Goal: Information Seeking & Learning: Learn about a topic

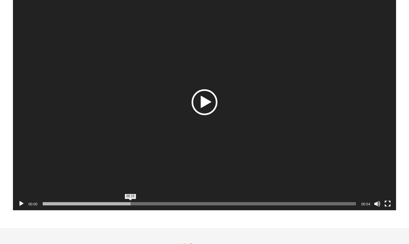
scroll to position [518, 0]
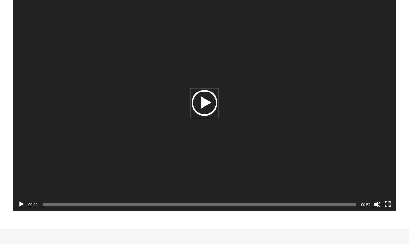
click at [201, 104] on div "Play" at bounding box center [205, 103] width 26 height 26
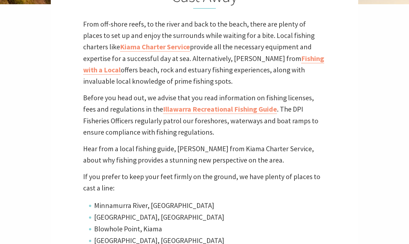
scroll to position [204, 0]
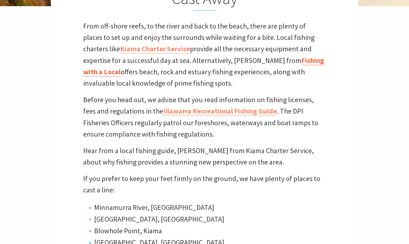
click at [261, 60] on link "Fishing with a Local" at bounding box center [203, 66] width 241 height 21
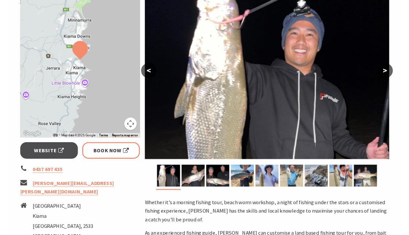
scroll to position [121, 0]
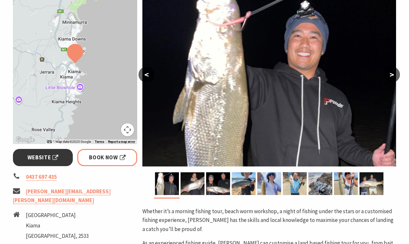
click at [40, 158] on span "Website" at bounding box center [43, 157] width 31 height 9
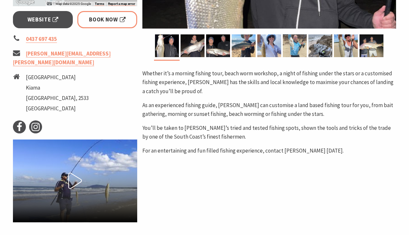
scroll to position [259, 0]
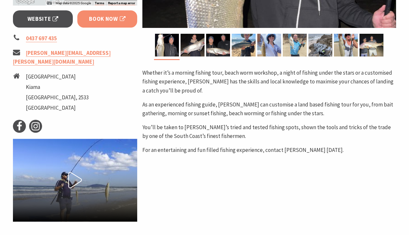
click at [110, 22] on span "Book Now" at bounding box center [107, 19] width 37 height 9
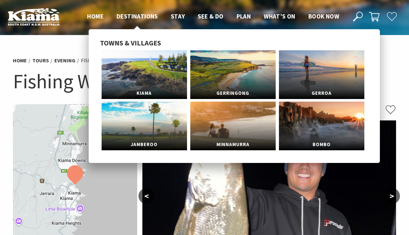
scroll to position [0, 0]
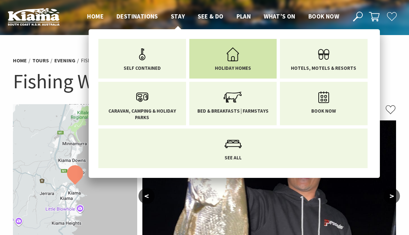
click at [231, 59] on icon "Main Menu" at bounding box center [233, 54] width 21 height 21
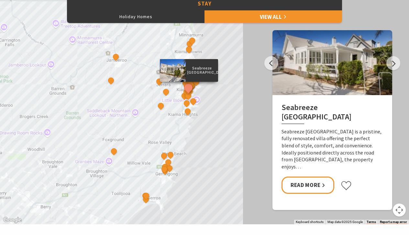
scroll to position [322, 0]
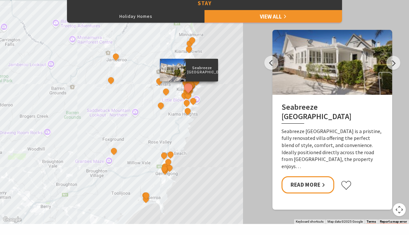
click at [331, 77] on div at bounding box center [333, 62] width 120 height 65
click at [302, 183] on link "Read More" at bounding box center [308, 184] width 53 height 17
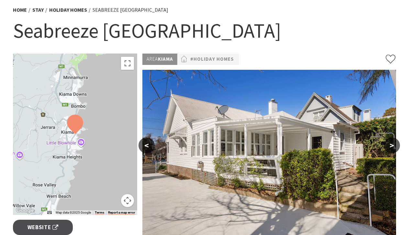
scroll to position [51, 0]
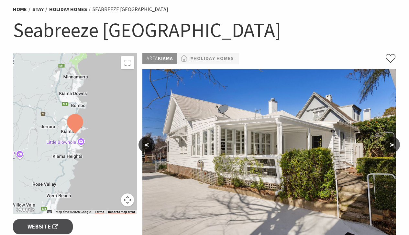
click at [391, 145] on button ">" at bounding box center [392, 145] width 16 height 16
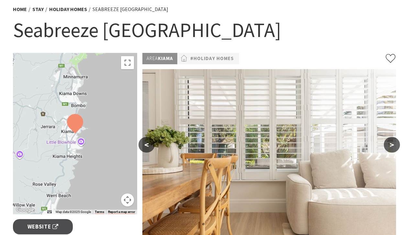
click at [391, 145] on button ">" at bounding box center [392, 145] width 16 height 16
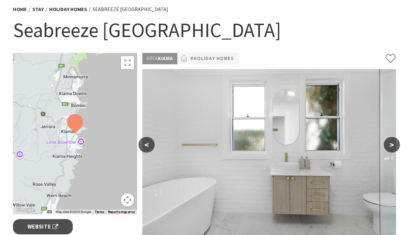
click at [391, 145] on button ">" at bounding box center [392, 145] width 16 height 16
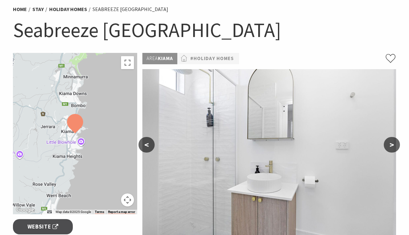
click at [391, 145] on button ">" at bounding box center [392, 145] width 16 height 16
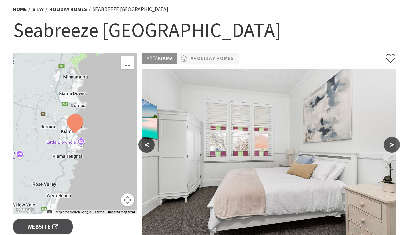
click at [391, 145] on button ">" at bounding box center [392, 145] width 16 height 16
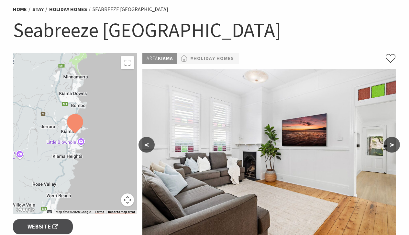
click at [391, 145] on button ">" at bounding box center [392, 145] width 16 height 16
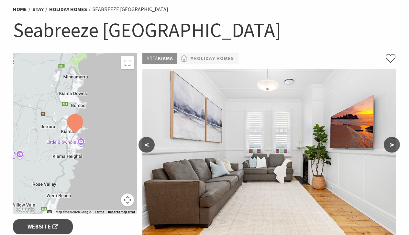
click at [391, 145] on button ">" at bounding box center [392, 145] width 16 height 16
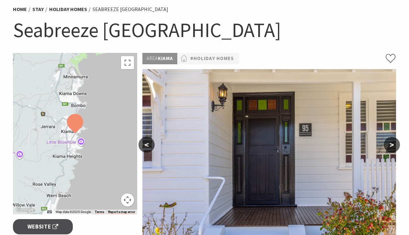
click at [390, 145] on button ">" at bounding box center [392, 145] width 16 height 16
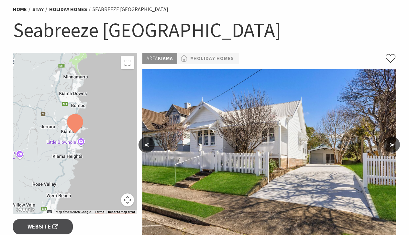
click at [390, 145] on button ">" at bounding box center [392, 145] width 16 height 16
click at [391, 143] on button ">" at bounding box center [392, 145] width 16 height 16
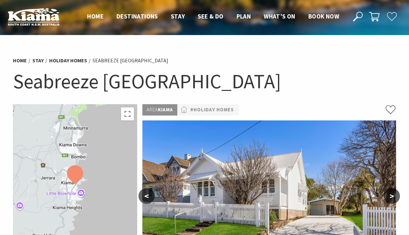
scroll to position [0, 0]
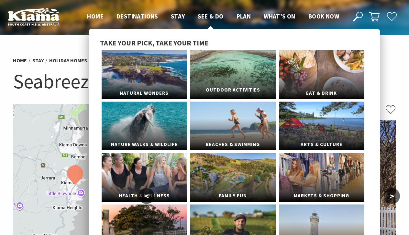
click at [226, 63] on link "Outdoor Activities" at bounding box center [233, 74] width 86 height 49
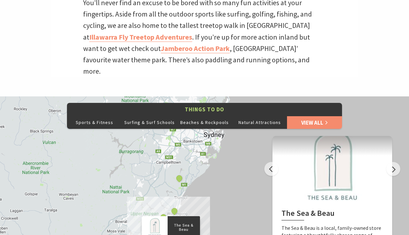
scroll to position [228, 0]
click at [304, 116] on link "View All" at bounding box center [314, 122] width 55 height 13
click at [211, 116] on button "Beaches & Rockpools" at bounding box center [204, 122] width 55 height 13
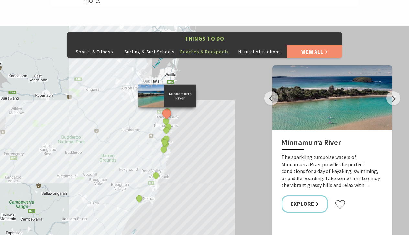
scroll to position [299, 0]
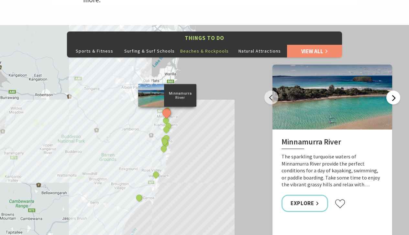
click at [393, 90] on button "Next" at bounding box center [394, 97] width 14 height 14
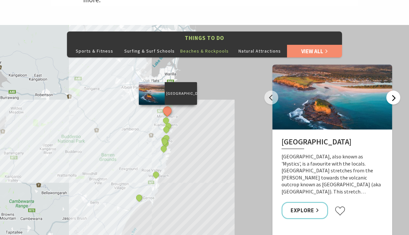
click at [393, 90] on button "Next" at bounding box center [394, 97] width 14 height 14
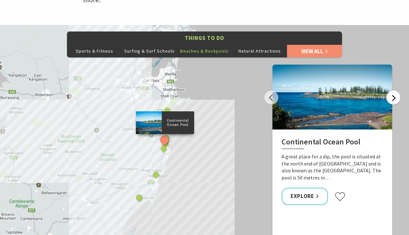
click at [393, 90] on button "Next" at bounding box center [394, 97] width 14 height 14
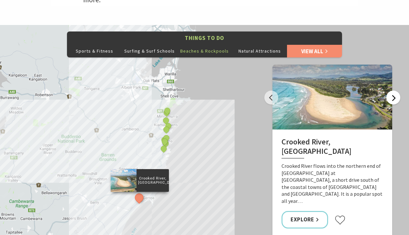
click at [393, 90] on button "Next" at bounding box center [394, 97] width 14 height 14
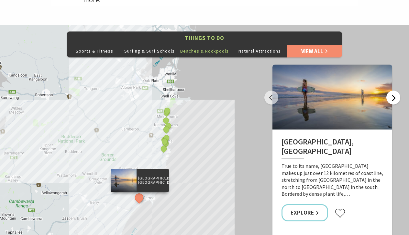
click at [393, 90] on button "Next" at bounding box center [394, 97] width 14 height 14
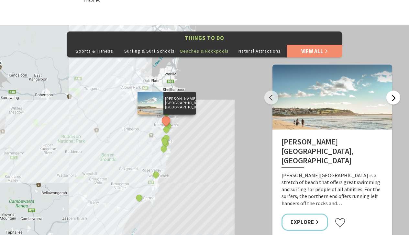
click at [393, 90] on button "Next" at bounding box center [394, 97] width 14 height 14
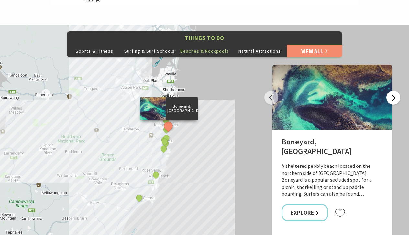
click at [393, 90] on button "Next" at bounding box center [394, 97] width 14 height 14
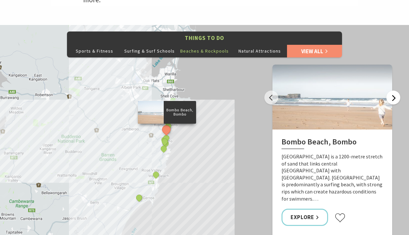
click at [393, 90] on button "Next" at bounding box center [394, 97] width 14 height 14
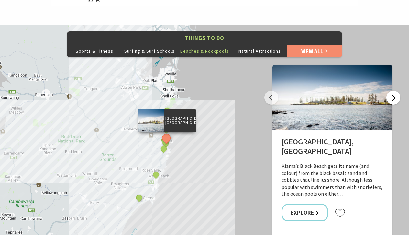
click at [393, 90] on button "Next" at bounding box center [394, 97] width 14 height 14
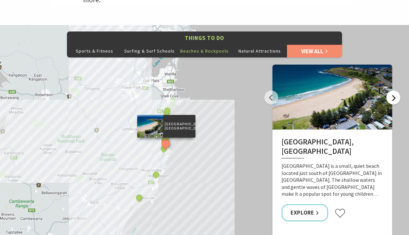
click at [393, 90] on button "Next" at bounding box center [394, 97] width 14 height 14
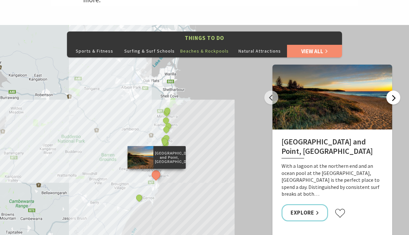
click at [393, 90] on button "Next" at bounding box center [394, 97] width 14 height 14
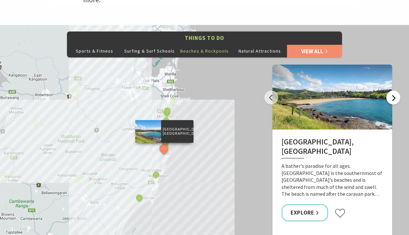
click at [393, 90] on button "Next" at bounding box center [394, 97] width 14 height 14
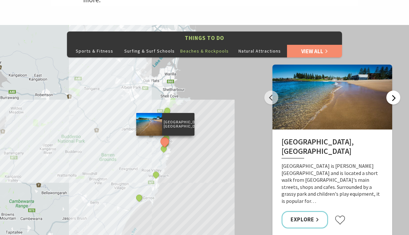
click at [393, 90] on button "Next" at bounding box center [394, 97] width 14 height 14
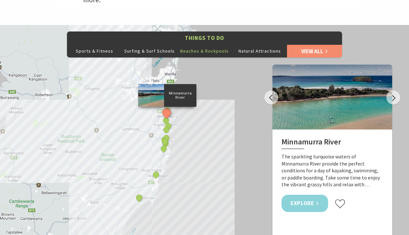
click at [301, 194] on link "Explore" at bounding box center [305, 202] width 47 height 17
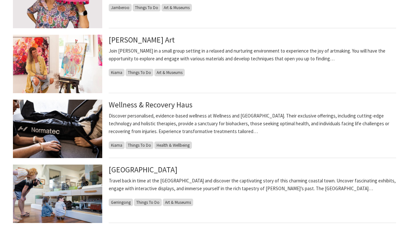
scroll to position [600, 0]
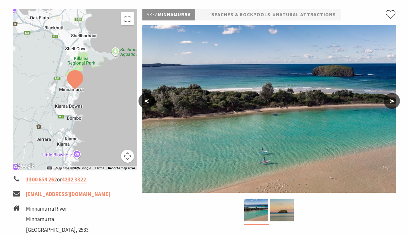
scroll to position [100, 0]
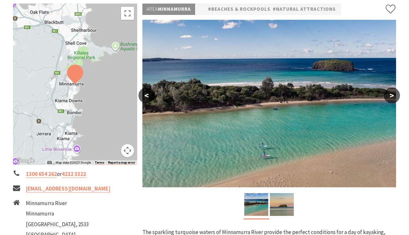
click at [392, 95] on button ">" at bounding box center [392, 95] width 16 height 16
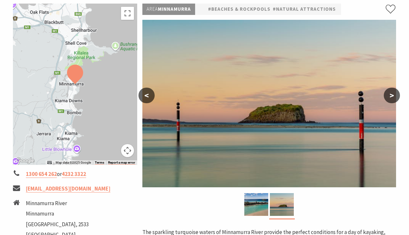
click at [392, 95] on button ">" at bounding box center [392, 95] width 16 height 16
click at [392, 94] on button ">" at bounding box center [392, 95] width 16 height 16
click at [145, 97] on button "<" at bounding box center [147, 95] width 16 height 16
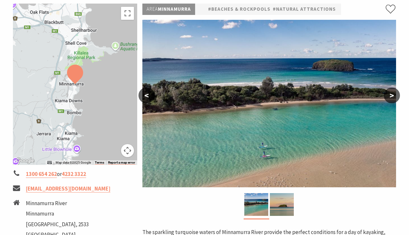
click at [145, 96] on button "<" at bounding box center [147, 95] width 16 height 16
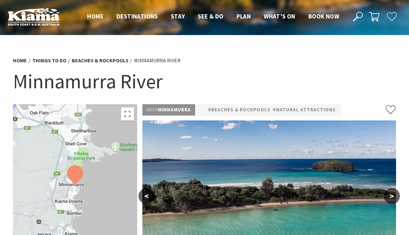
scroll to position [0, 0]
click at [221, 110] on link "#Beaches & Rockpools" at bounding box center [239, 110] width 63 height 8
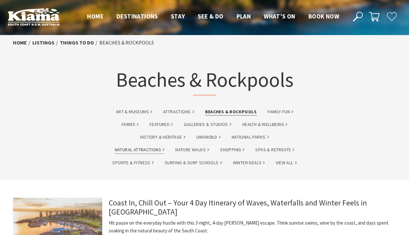
click at [148, 148] on link "Natural Attractions" at bounding box center [140, 149] width 50 height 7
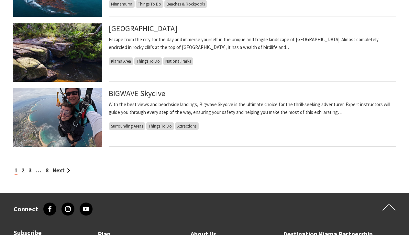
scroll to position [563, 0]
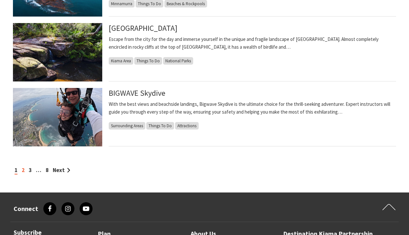
click at [22, 170] on link "2" at bounding box center [23, 169] width 3 height 7
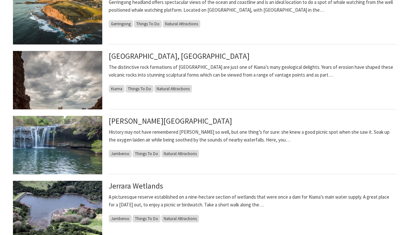
scroll to position [339, 0]
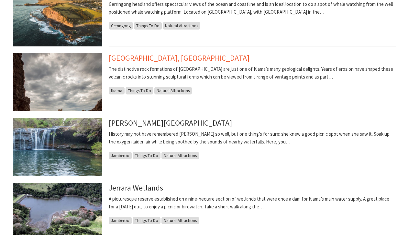
click at [162, 58] on link "[GEOGRAPHIC_DATA], [GEOGRAPHIC_DATA]" at bounding box center [179, 58] width 141 height 10
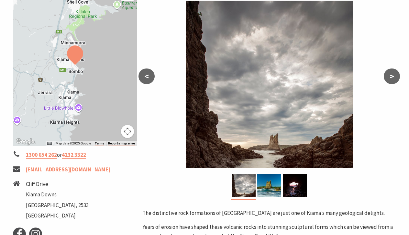
scroll to position [124, 0]
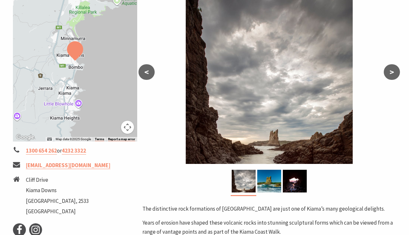
click at [391, 73] on button ">" at bounding box center [392, 72] width 16 height 16
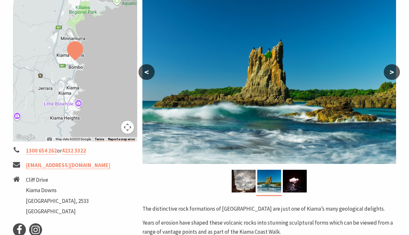
click at [391, 72] on button ">" at bounding box center [392, 72] width 16 height 16
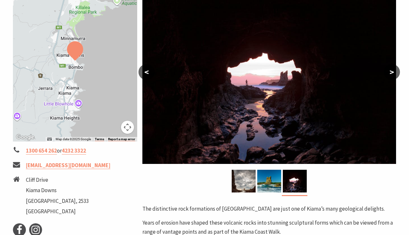
click at [391, 72] on button ">" at bounding box center [392, 72] width 16 height 16
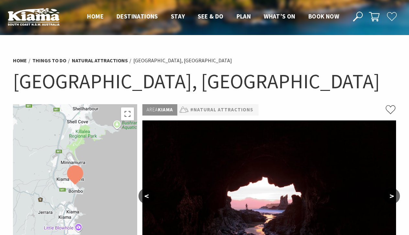
scroll to position [0, 0]
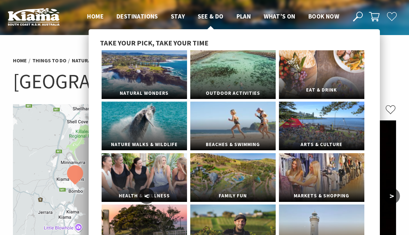
click at [326, 76] on link "Eat & Drink" at bounding box center [322, 74] width 86 height 49
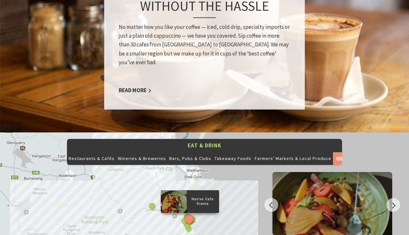
scroll to position [592, 0]
click at [219, 152] on button "Takeaway Foods" at bounding box center [233, 158] width 40 height 13
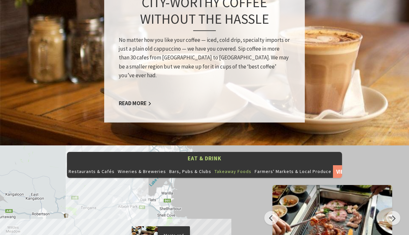
scroll to position [588, 0]
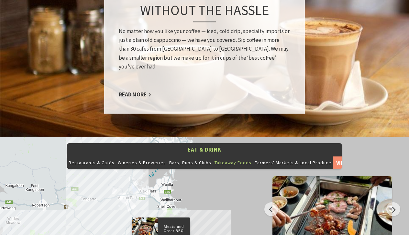
click at [226, 156] on button "Takeaway Foods" at bounding box center [233, 162] width 40 height 13
click at [184, 156] on button "Bars, Pubs & Clubs" at bounding box center [190, 162] width 45 height 13
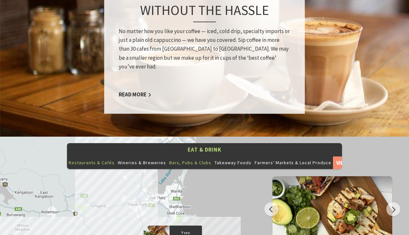
click at [92, 156] on button "Restaurants & Cafés" at bounding box center [91, 162] width 49 height 13
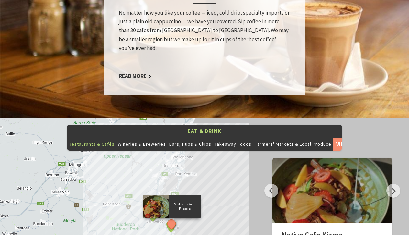
scroll to position [608, 0]
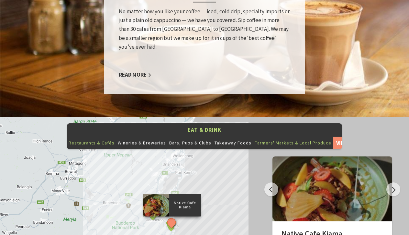
click at [273, 136] on button "Farmers' Markets & Local Produce" at bounding box center [293, 142] width 80 height 13
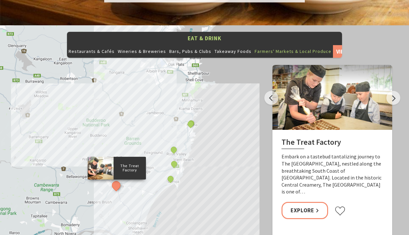
scroll to position [701, 0]
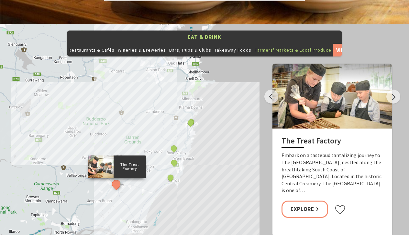
click at [332, 111] on div at bounding box center [333, 95] width 120 height 65
click at [308, 136] on h2 "The Treat Factory" at bounding box center [333, 142] width 102 height 12
click at [303, 200] on link "Explore" at bounding box center [305, 208] width 47 height 17
